Goal: Information Seeking & Learning: Learn about a topic

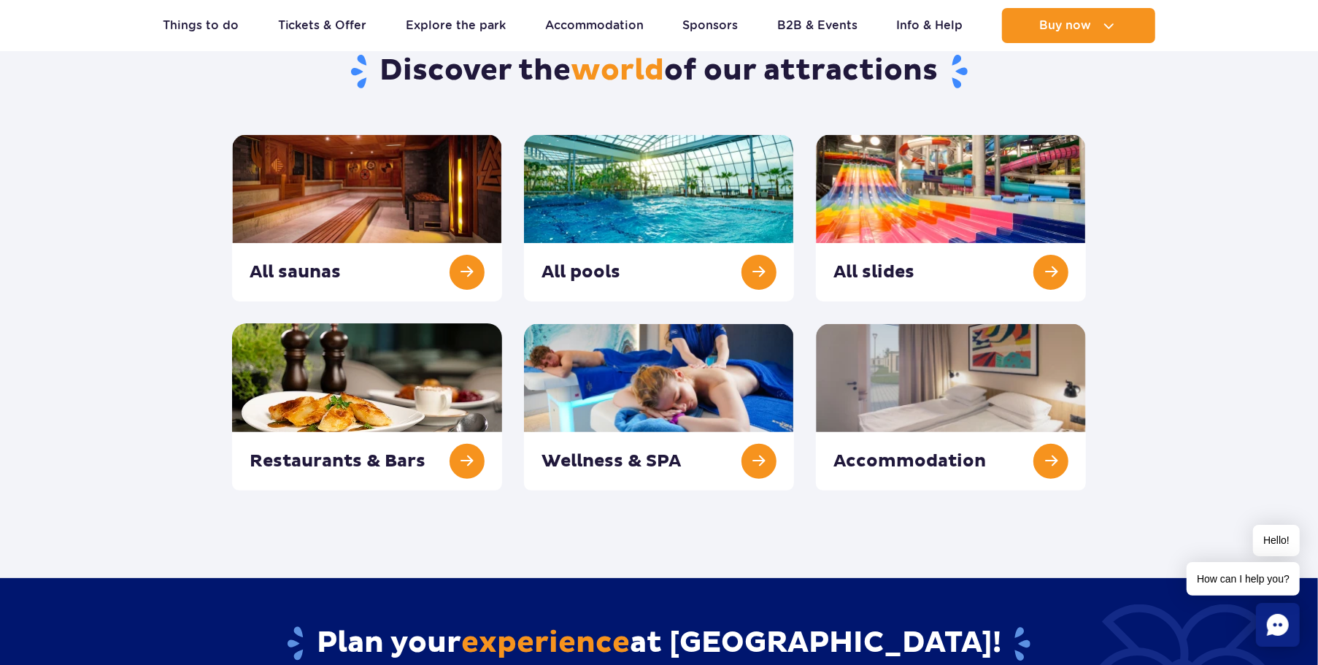
click at [911, 207] on link at bounding box center [951, 217] width 270 height 167
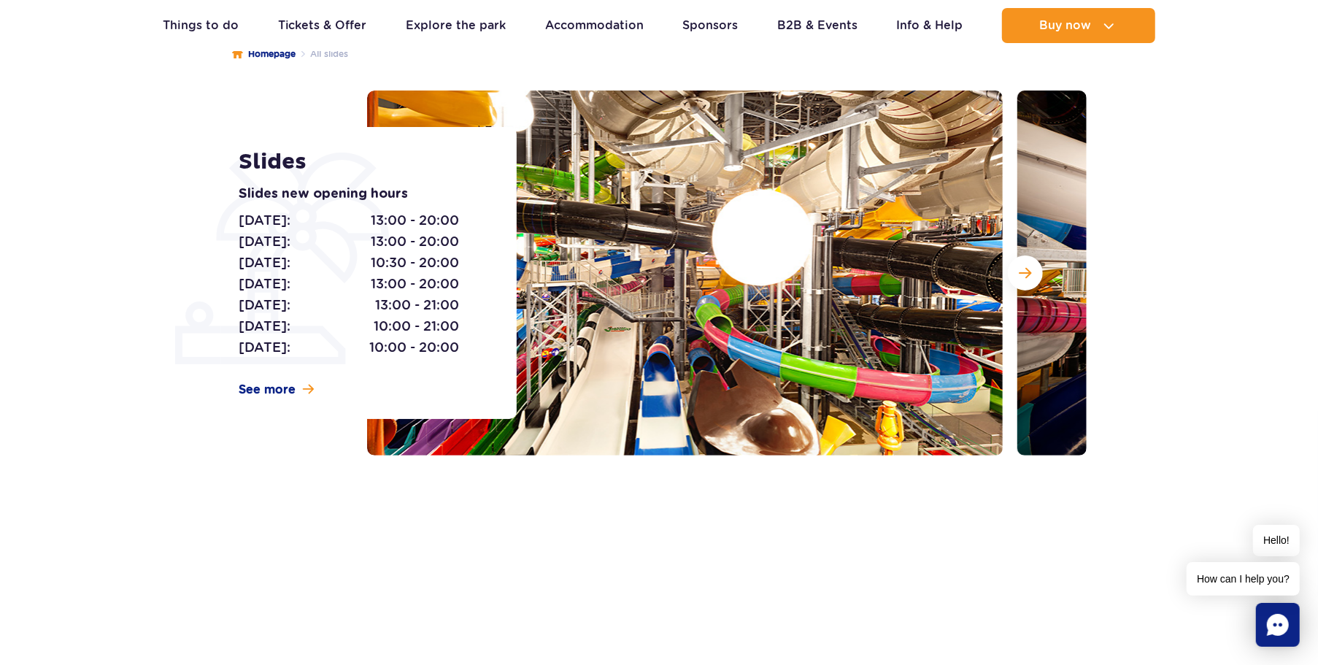
click at [1025, 265] on button "Next slide" at bounding box center [1025, 272] width 35 height 35
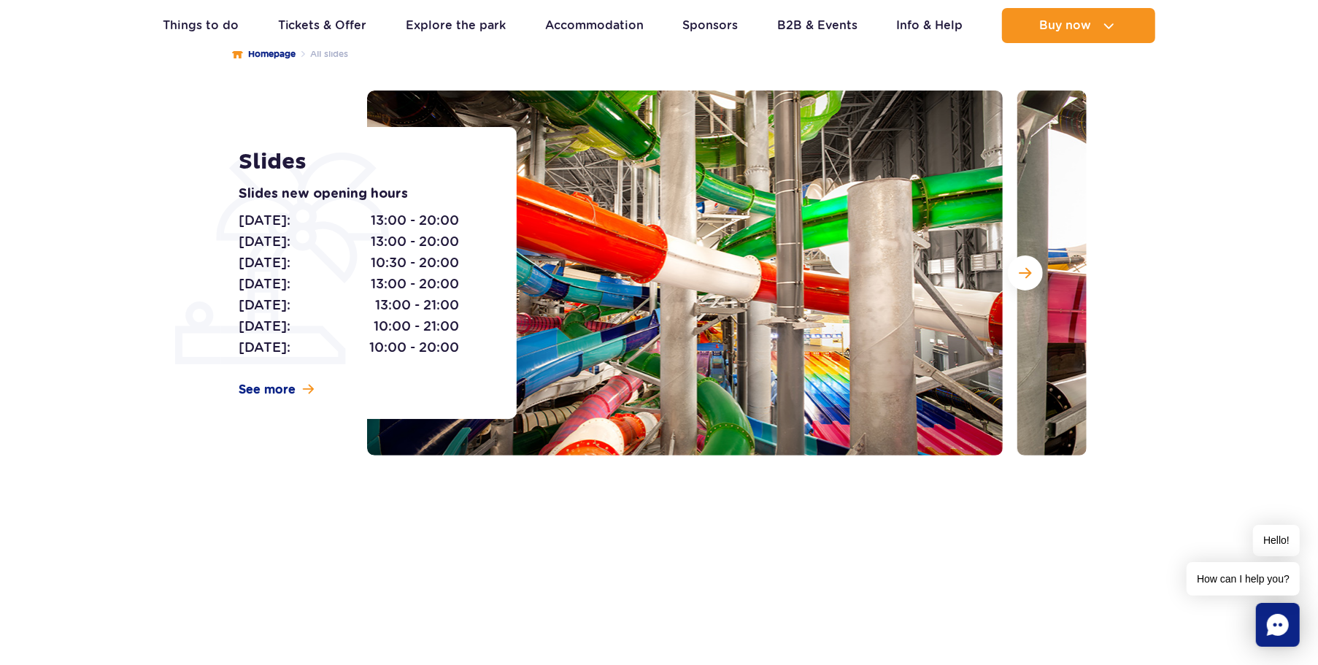
click at [1025, 265] on button "Next slide" at bounding box center [1025, 272] width 35 height 35
click at [1032, 274] on button "Next slide" at bounding box center [1025, 272] width 35 height 35
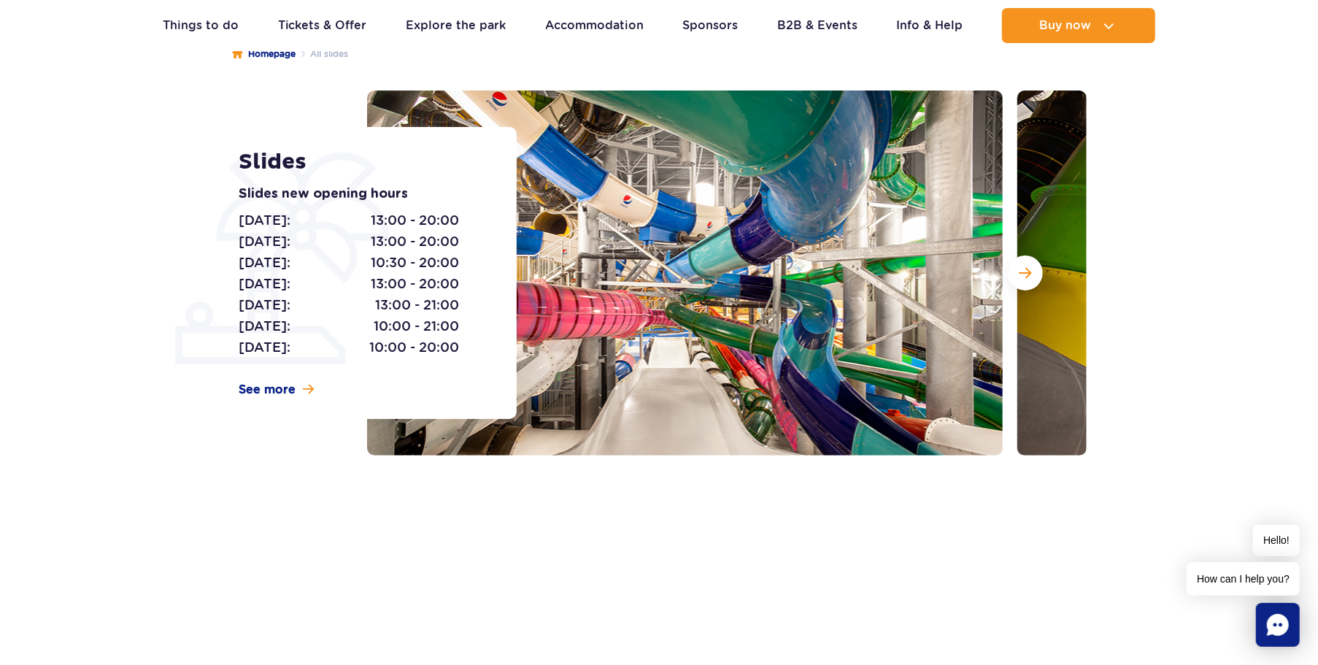
click at [1018, 282] on button "Next slide" at bounding box center [1025, 272] width 35 height 35
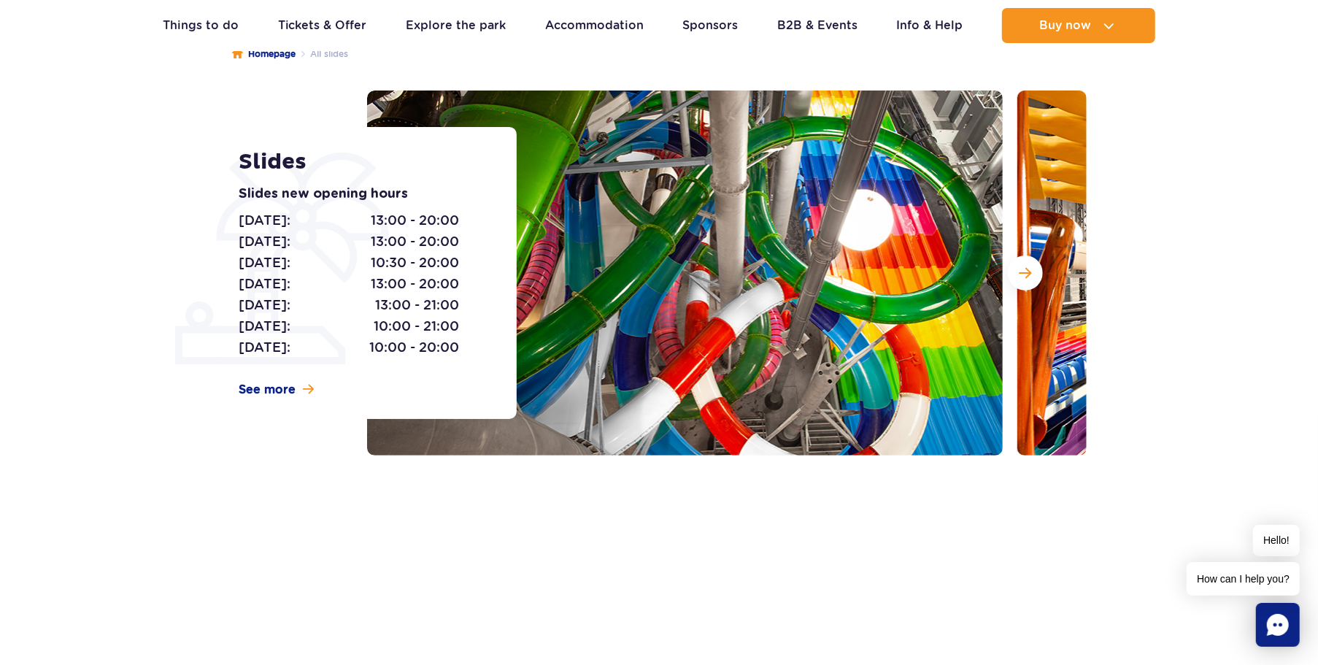
click at [1018, 282] on button "Next slide" at bounding box center [1025, 272] width 35 height 35
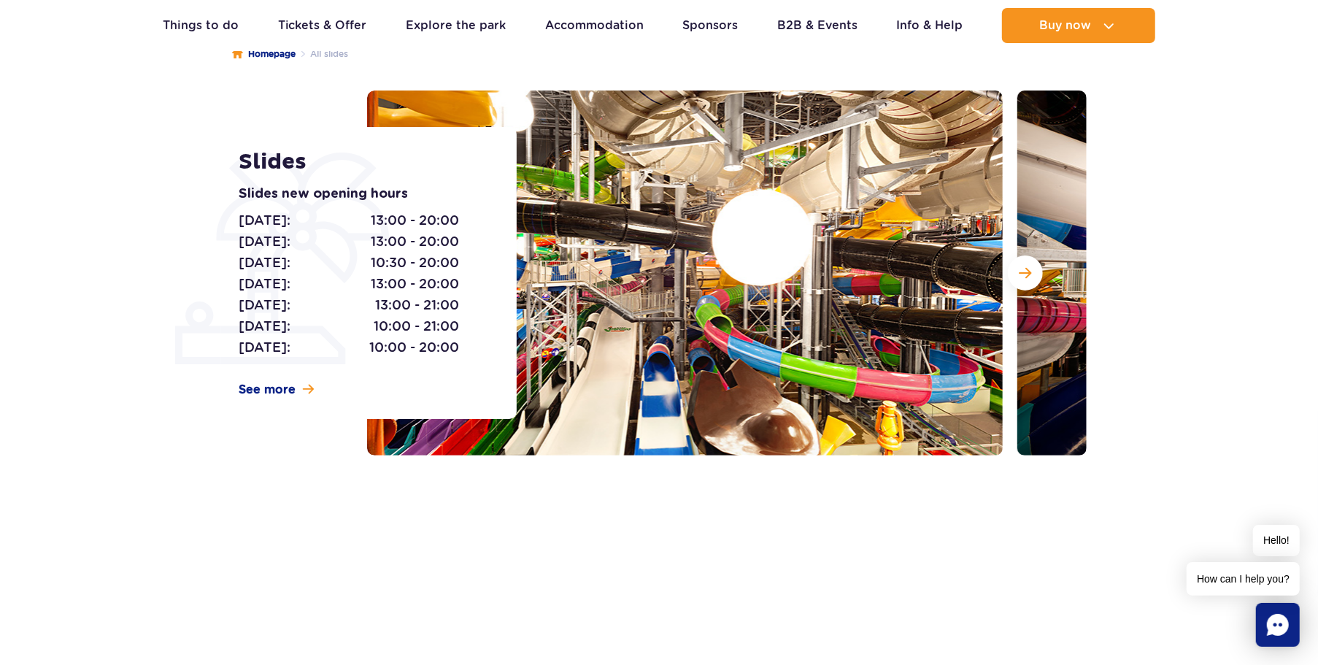
click at [1018, 282] on button "Next slide" at bounding box center [1025, 272] width 35 height 35
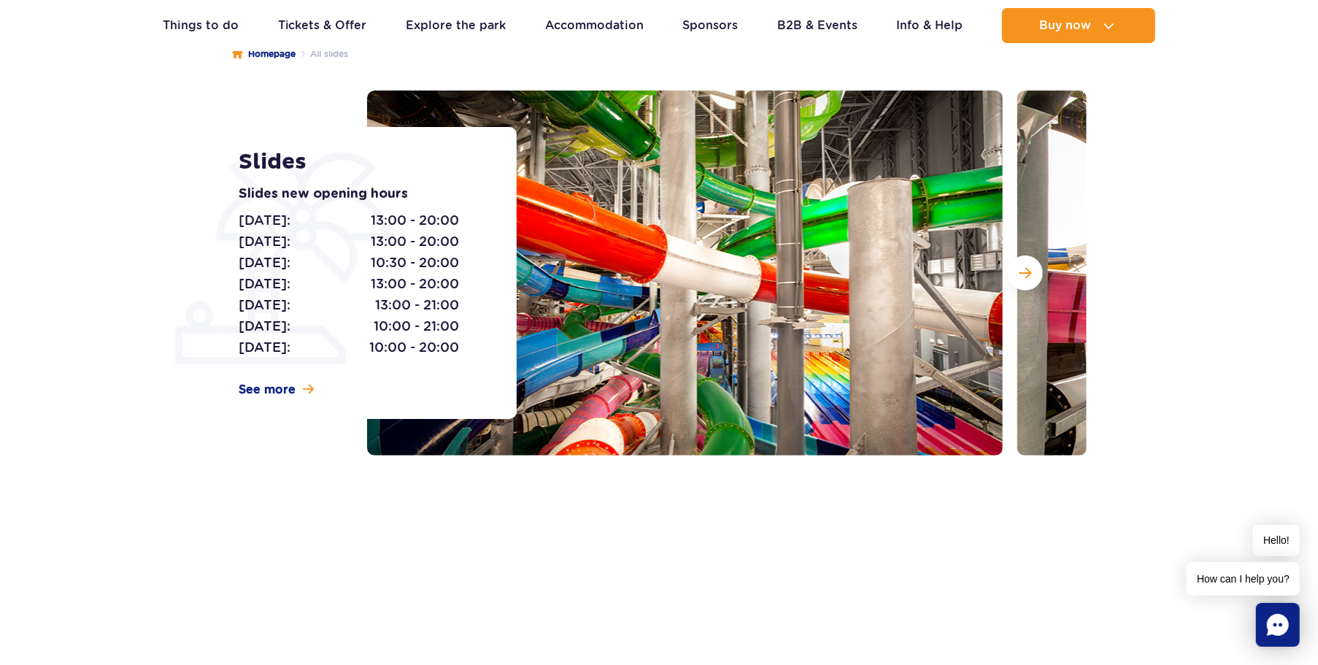
click at [1018, 282] on button "Next slide" at bounding box center [1025, 272] width 35 height 35
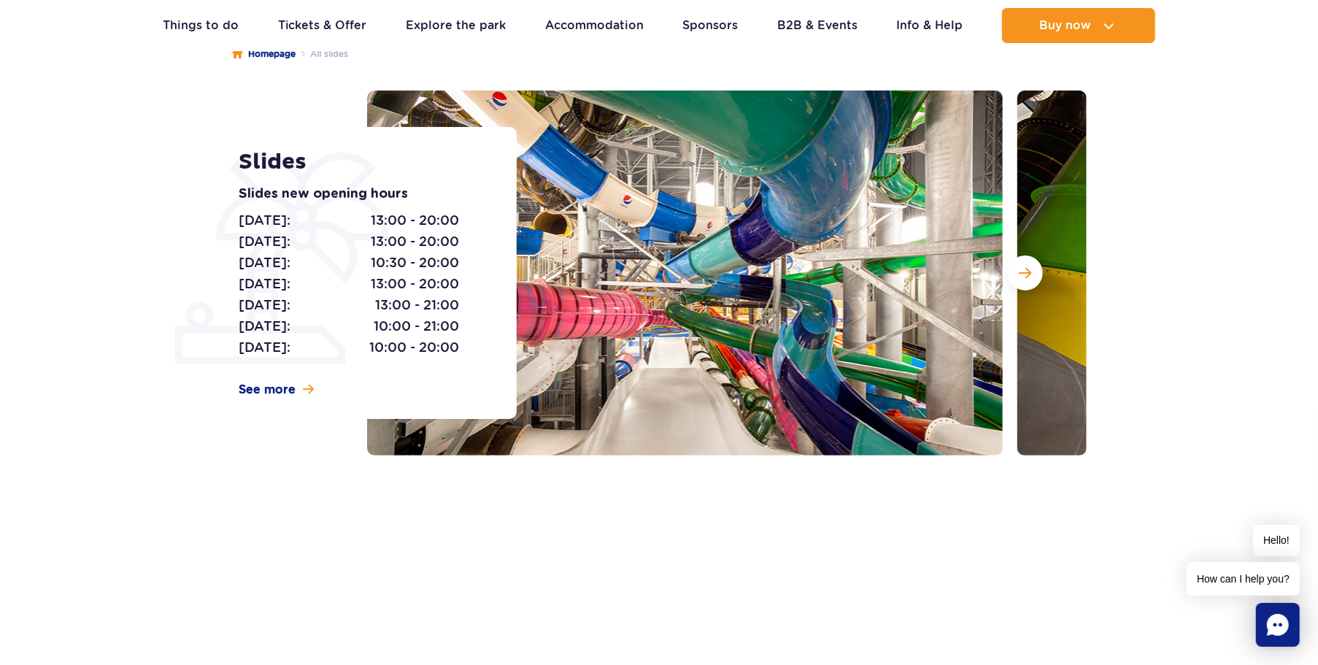
click at [1018, 282] on button "Next slide" at bounding box center [1025, 272] width 35 height 35
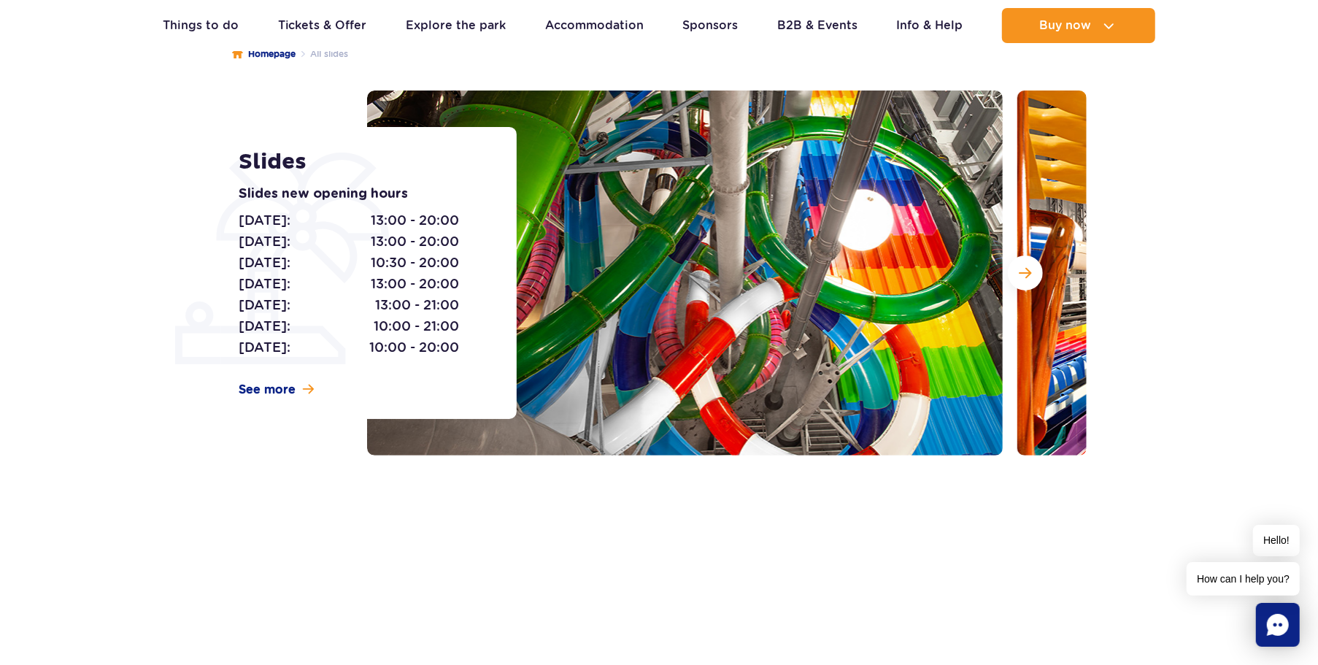
click at [1018, 282] on button "Next slide" at bounding box center [1025, 272] width 35 height 35
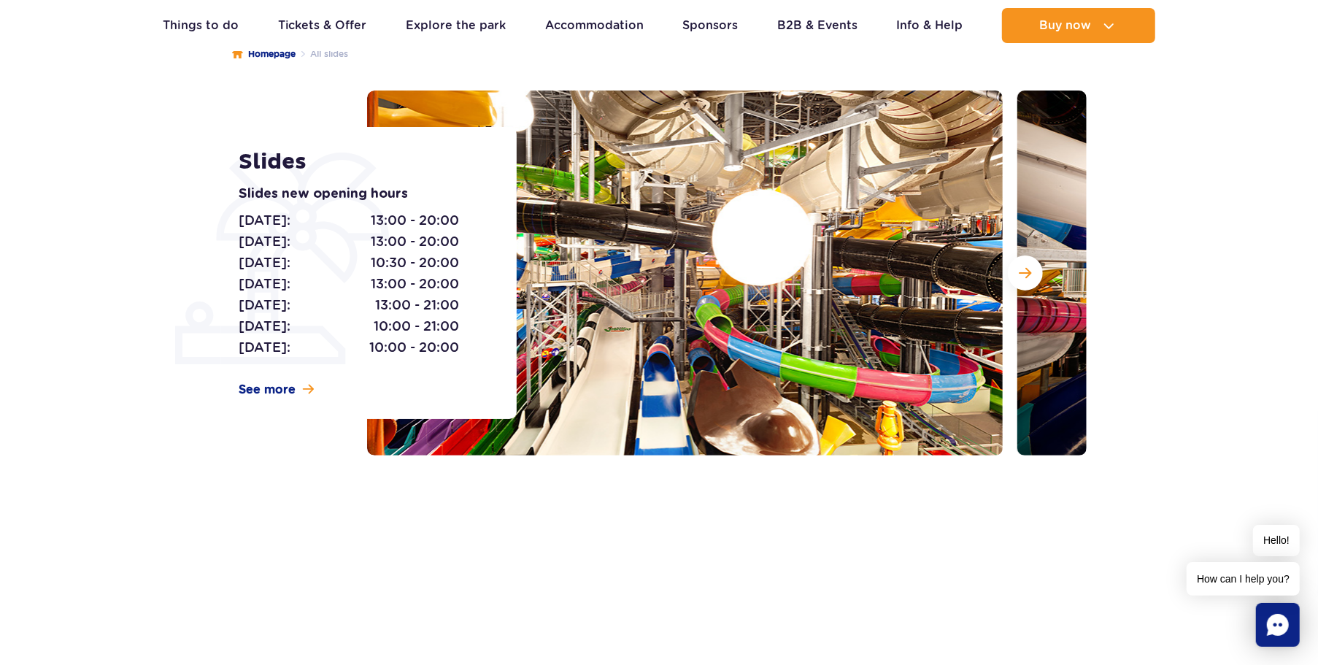
click at [1018, 282] on button "Next slide" at bounding box center [1025, 272] width 35 height 35
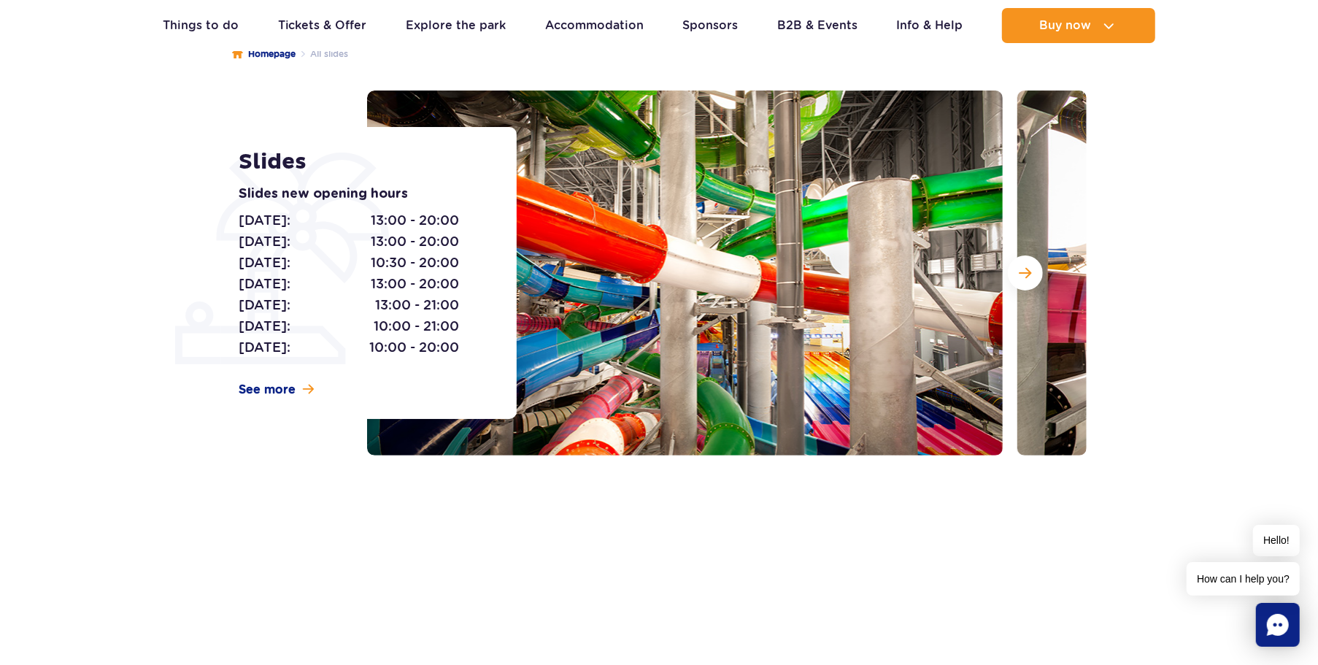
click at [1018, 282] on button "Next slide" at bounding box center [1025, 272] width 35 height 35
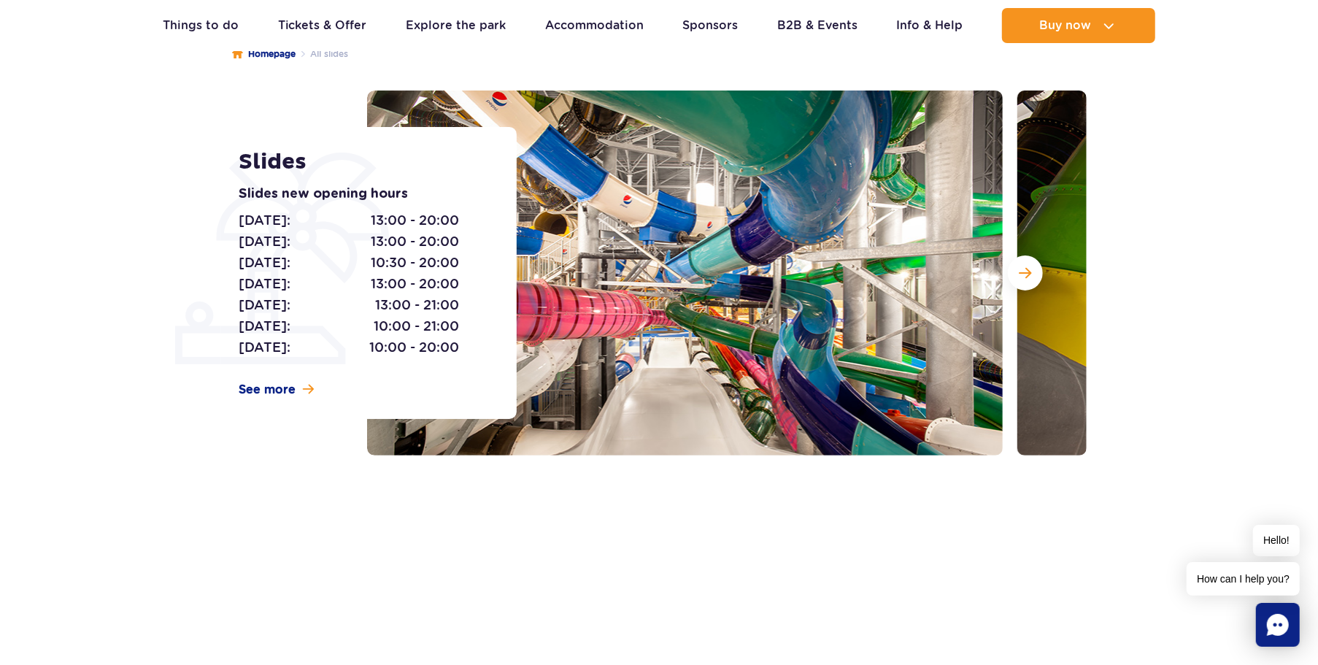
click at [1018, 282] on button "Next slide" at bounding box center [1025, 272] width 35 height 35
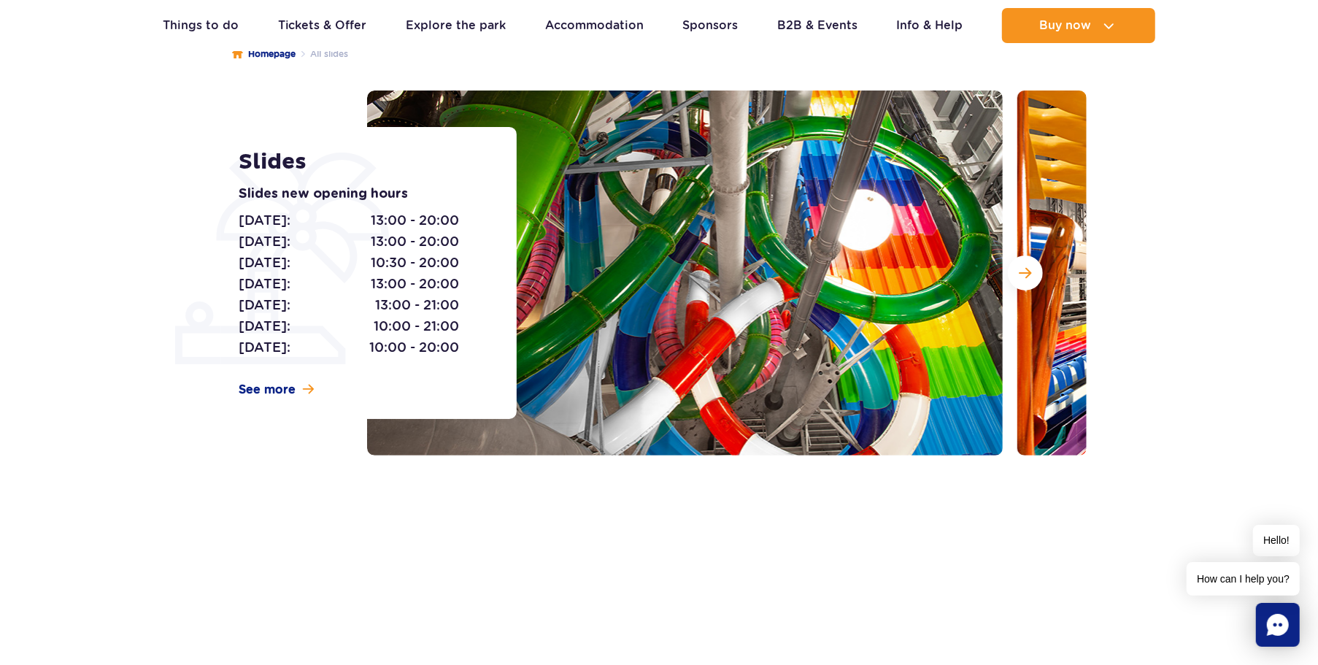
click at [1018, 282] on button "Next slide" at bounding box center [1025, 272] width 35 height 35
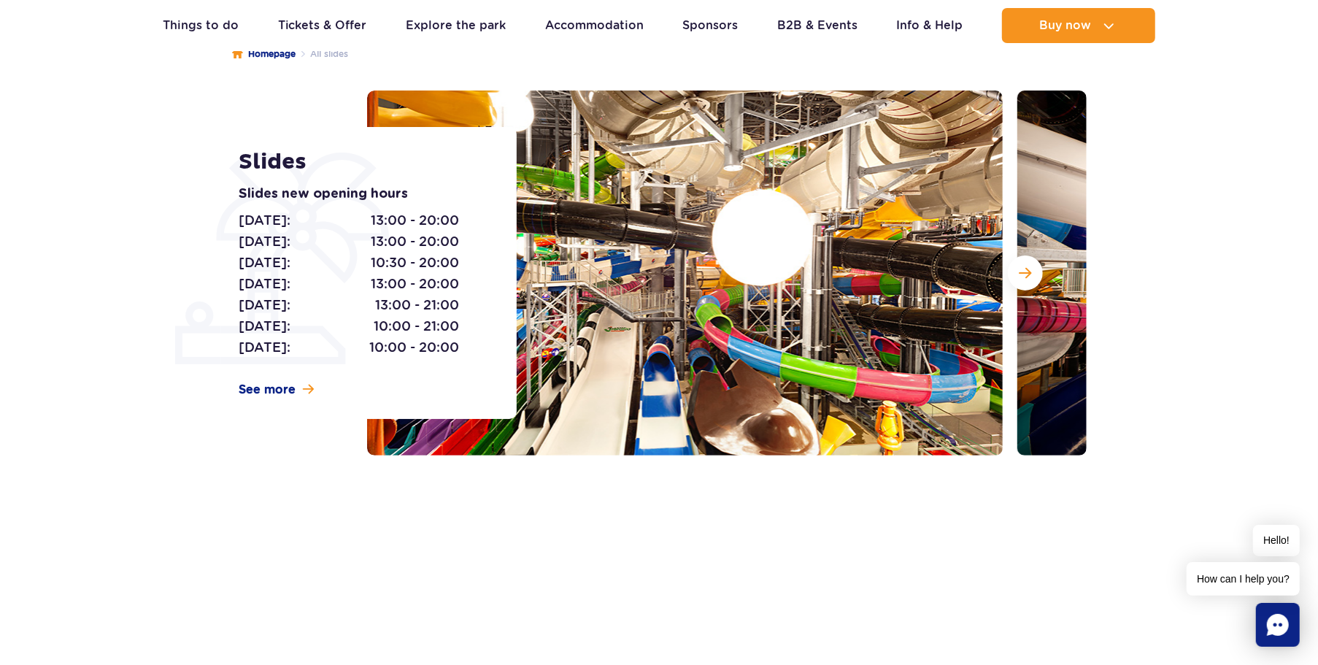
click at [1019, 268] on span "Next slide" at bounding box center [1025, 272] width 12 height 13
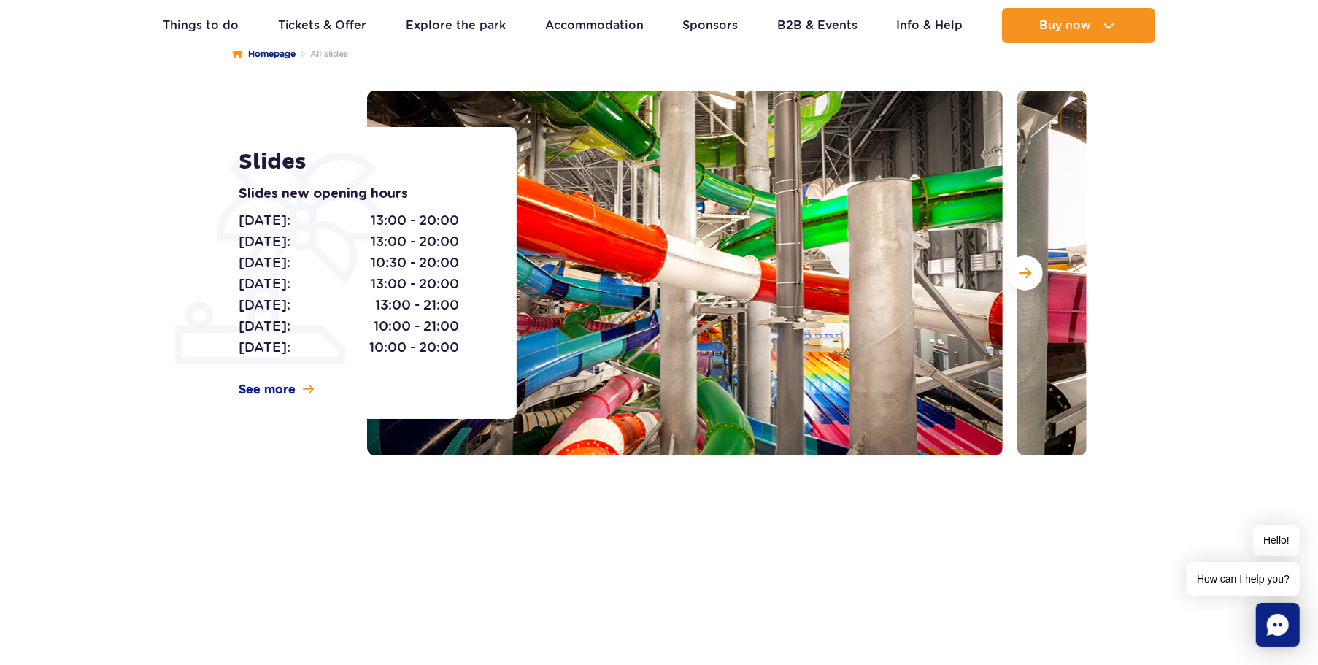
click at [1019, 268] on span "Next slide" at bounding box center [1025, 272] width 12 height 13
